Goal: Information Seeking & Learning: Learn about a topic

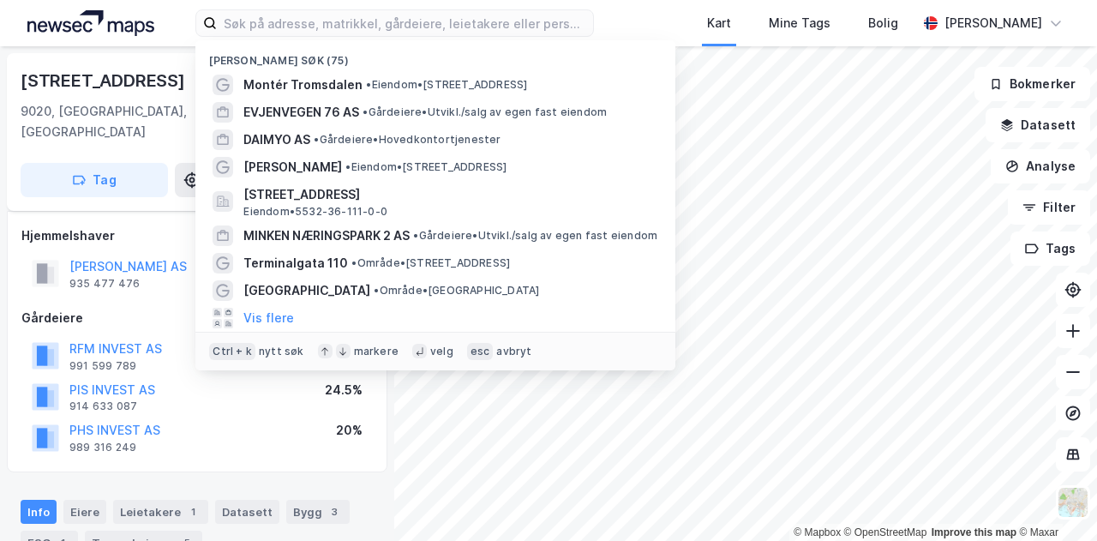
scroll to position [15, 0]
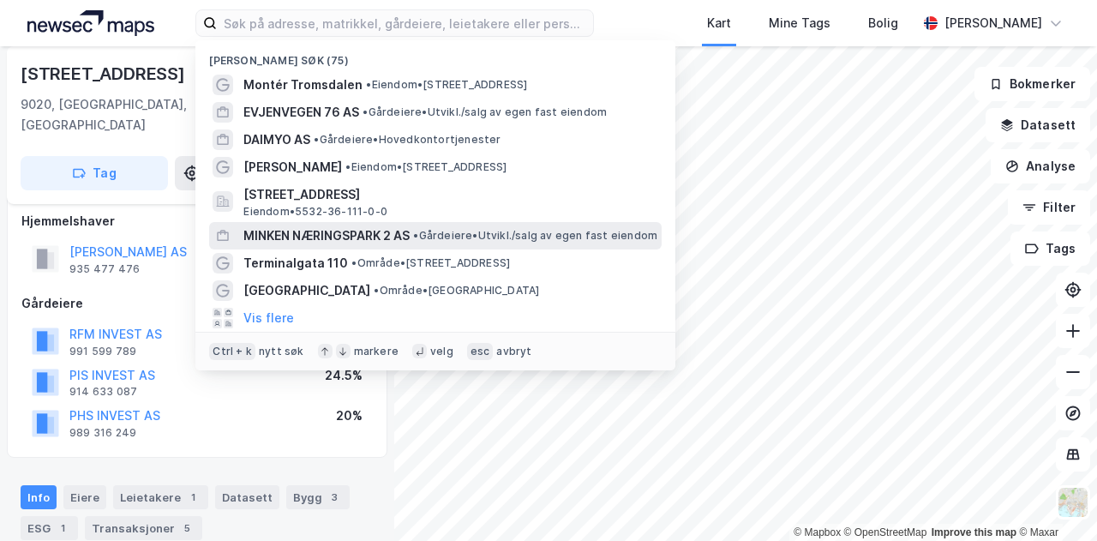
click at [326, 236] on span "MINKEN NÆRINGSPARK 2 AS" at bounding box center [326, 235] width 166 height 21
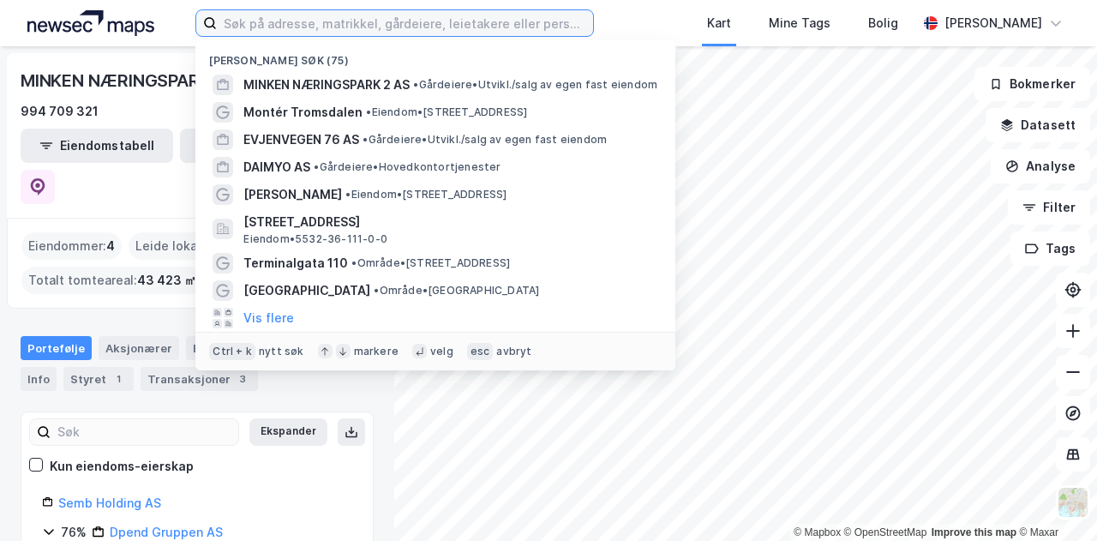
click at [249, 30] on input at bounding box center [405, 23] width 376 height 26
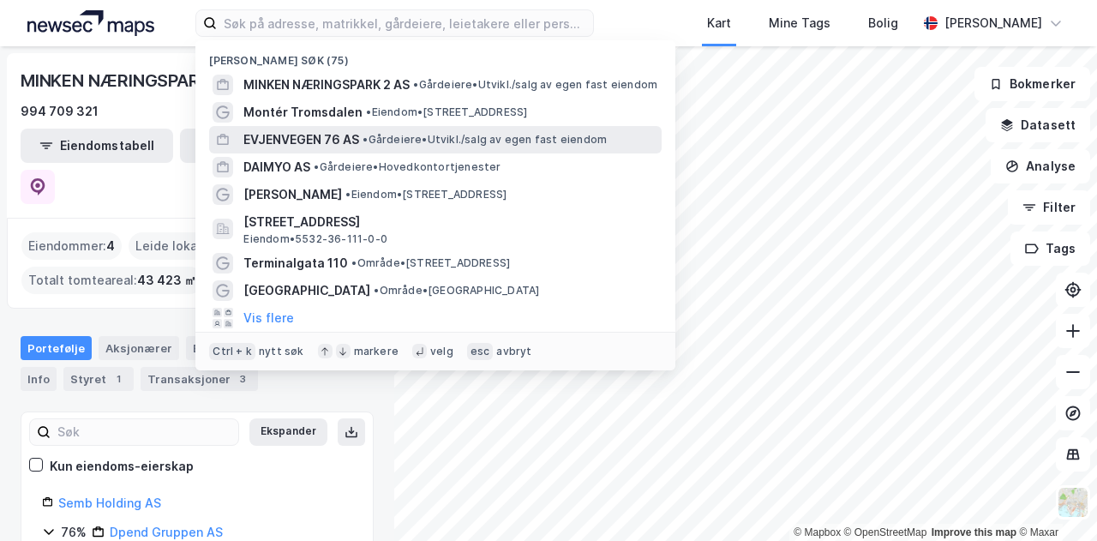
click at [322, 135] on span "EVJENVEGEN 76 AS" at bounding box center [301, 139] width 116 height 21
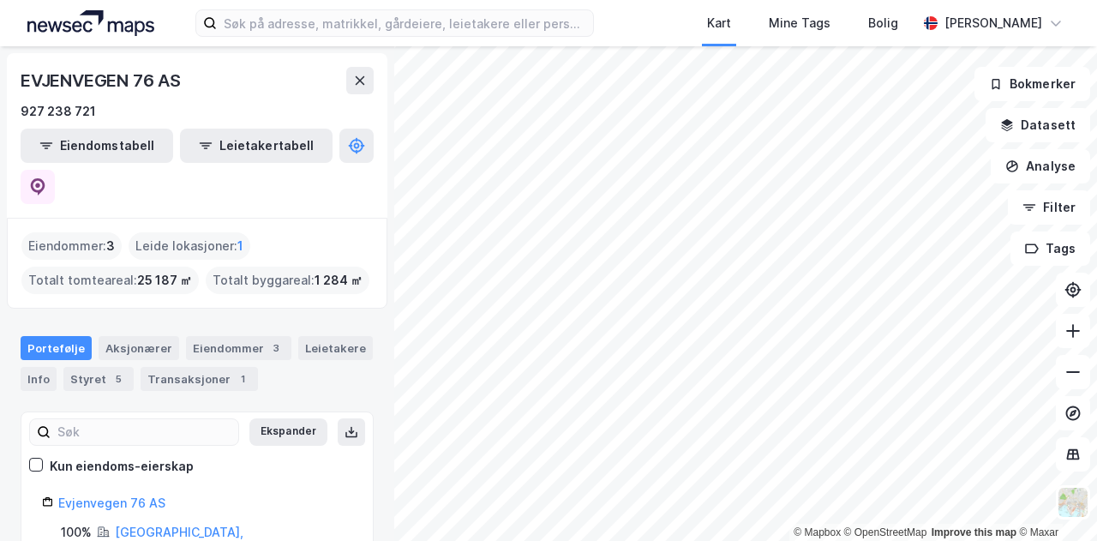
click at [677, 540] on html "Kart Mine Tags Bolig [PERSON_NAME] © Mapbox © OpenStreetMap Improve this map © …" at bounding box center [548, 270] width 1097 height 541
